Goal: Information Seeking & Learning: Learn about a topic

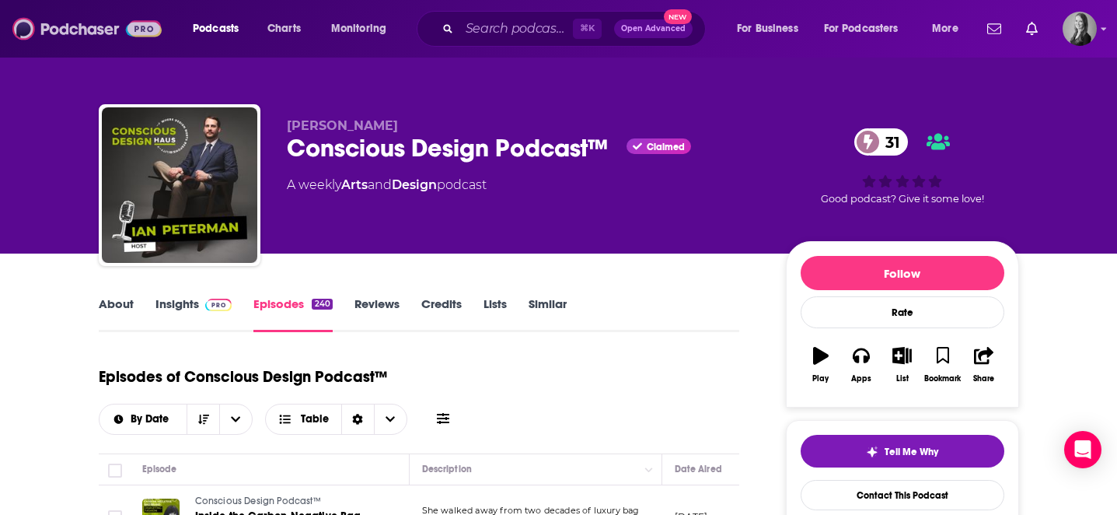
click at [75, 20] on img at bounding box center [86, 29] width 149 height 30
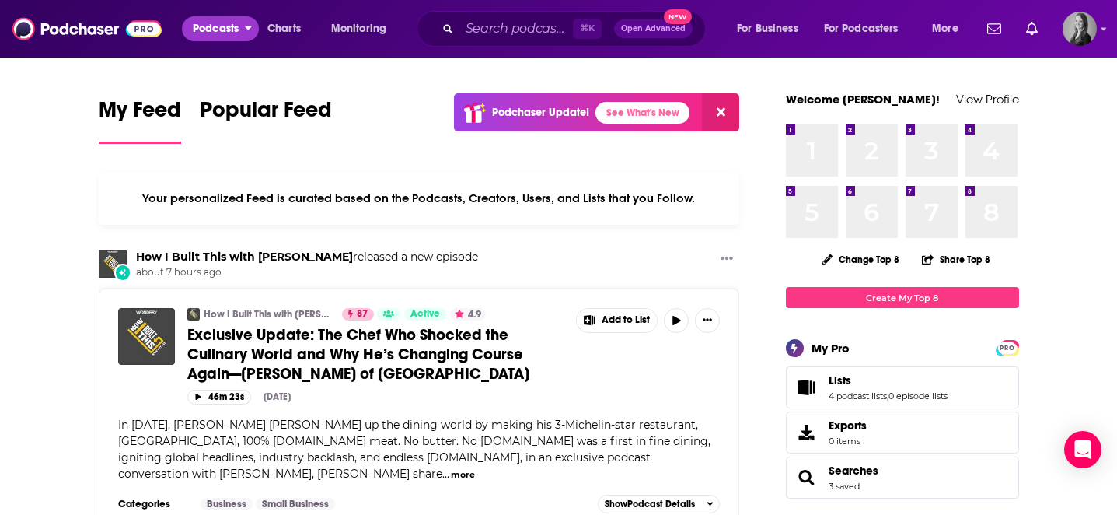
click at [224, 33] on span "Podcasts" at bounding box center [216, 29] width 46 height 22
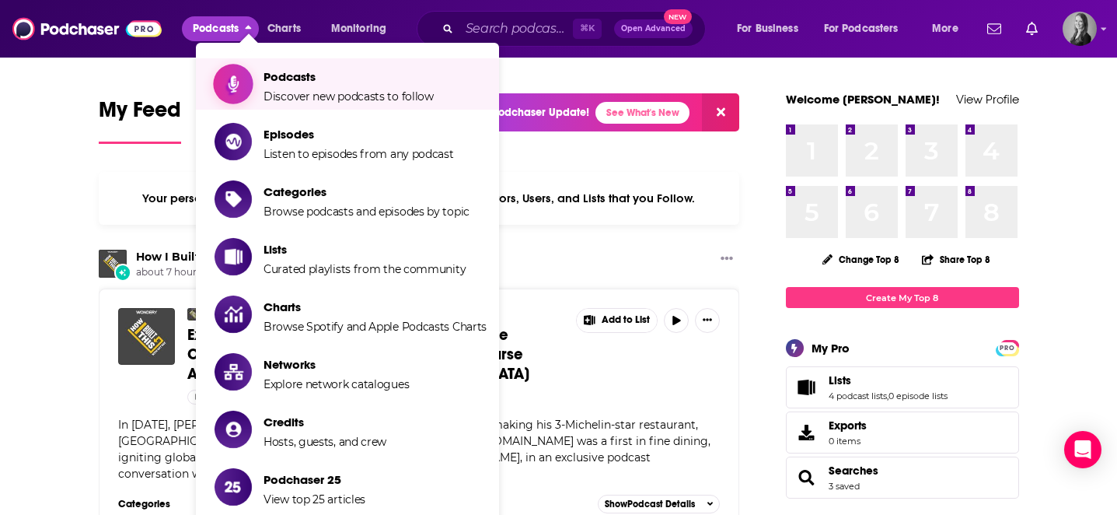
click at [342, 87] on span "Podcasts Discover new podcasts to follow" at bounding box center [349, 84] width 170 height 39
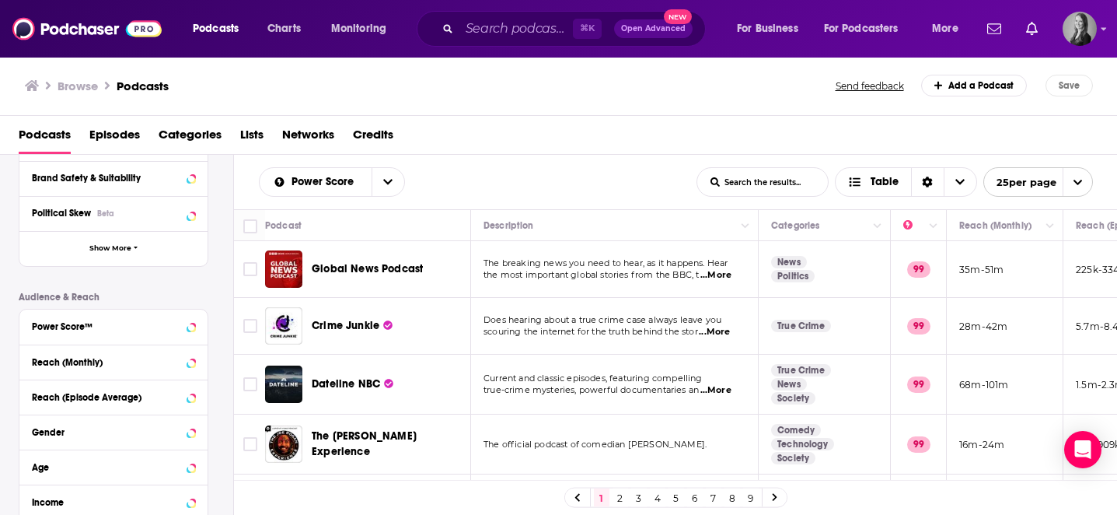
scroll to position [229, 0]
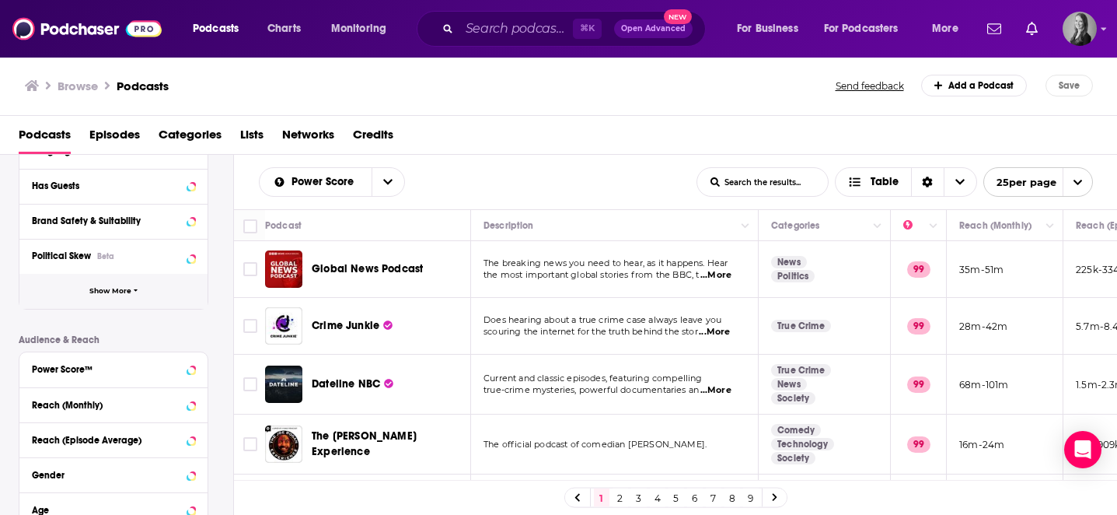
click at [93, 281] on button "Show More" at bounding box center [113, 291] width 188 height 35
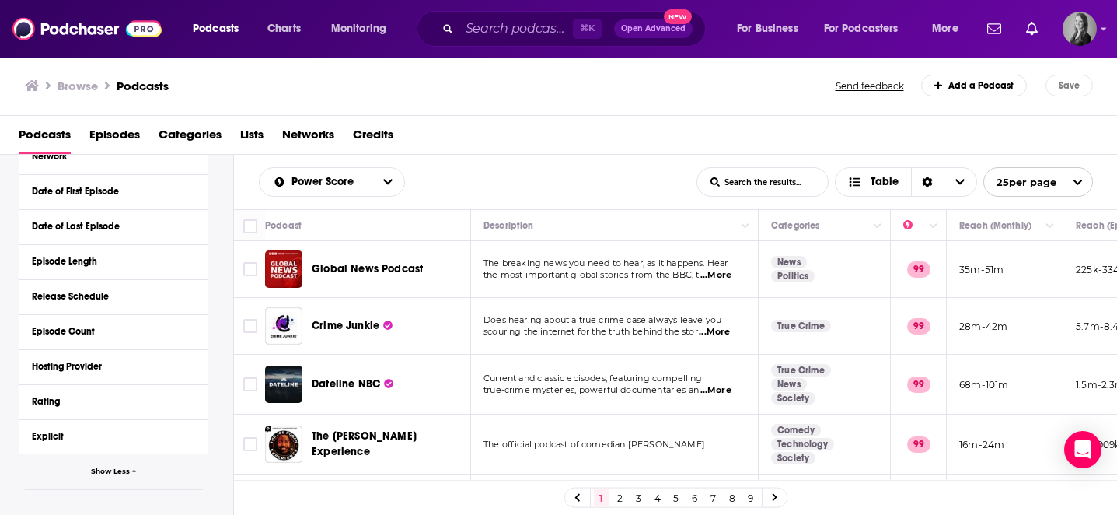
scroll to position [365, 0]
